Goal: Task Accomplishment & Management: Use online tool/utility

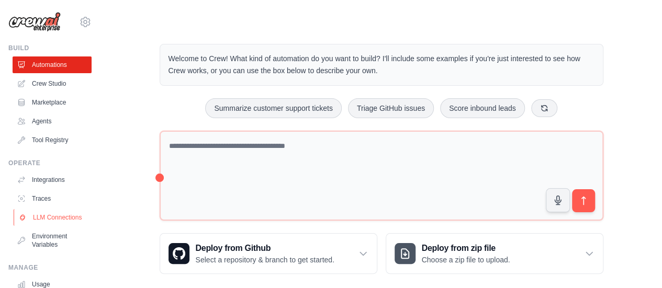
click at [49, 220] on link "LLM Connections" at bounding box center [53, 217] width 79 height 17
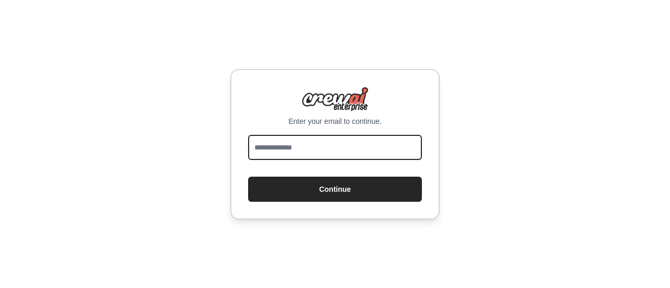
click at [269, 146] on input "email" at bounding box center [335, 147] width 174 height 25
type input "**********"
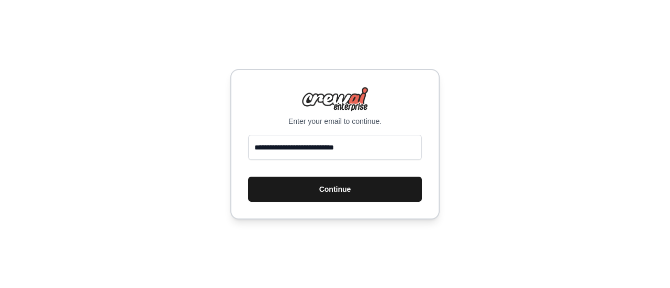
click at [334, 196] on button "Continue" at bounding box center [335, 189] width 174 height 25
